Goal: Transaction & Acquisition: Purchase product/service

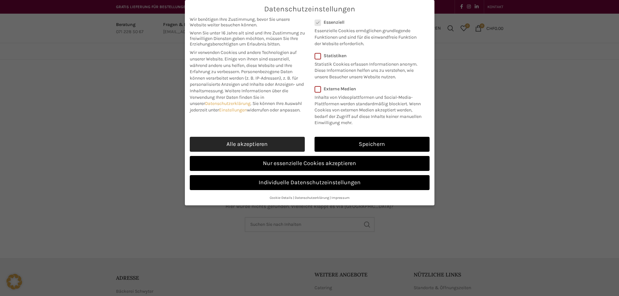
click at [260, 144] on link "Alle akzeptieren" at bounding box center [247, 144] width 115 height 15
checkbox input "true"
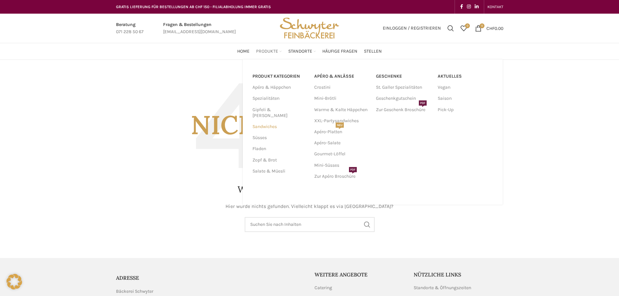
click at [257, 121] on link "Sandwiches" at bounding box center [280, 126] width 54 height 11
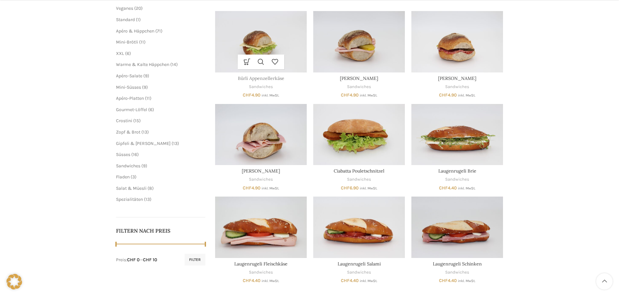
scroll to position [130, 0]
